Goal: Navigation & Orientation: Find specific page/section

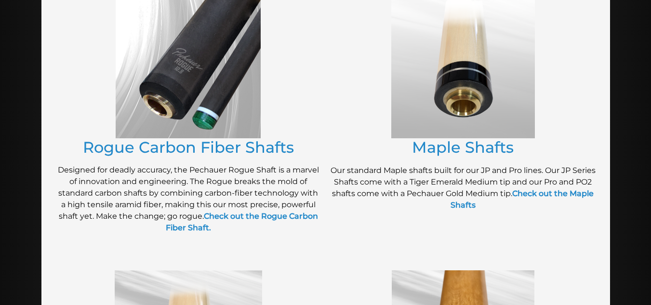
scroll to position [207, 0]
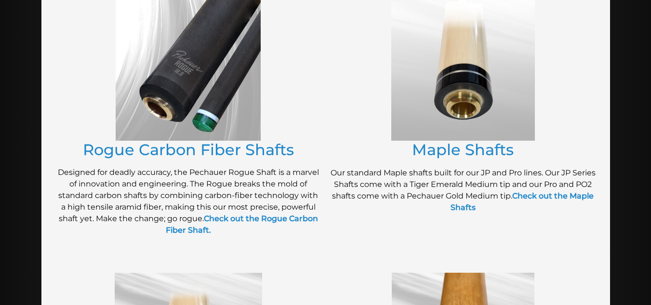
click at [182, 83] on img at bounding box center [188, 69] width 145 height 144
click at [189, 153] on link "Rogue Carbon Fiber Shafts" at bounding box center [188, 149] width 211 height 19
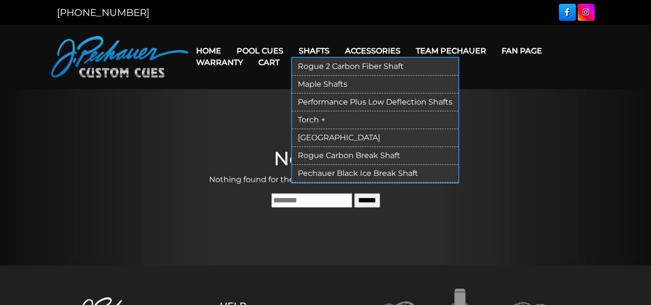
click at [350, 63] on link "Rogue 2 Carbon Fiber Shaft" at bounding box center [375, 67] width 166 height 18
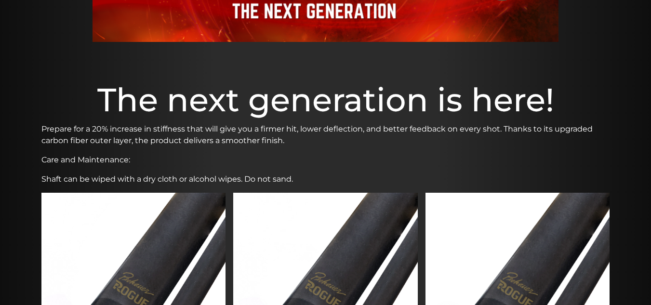
scroll to position [175, 0]
